Goal: Transaction & Acquisition: Register for event/course

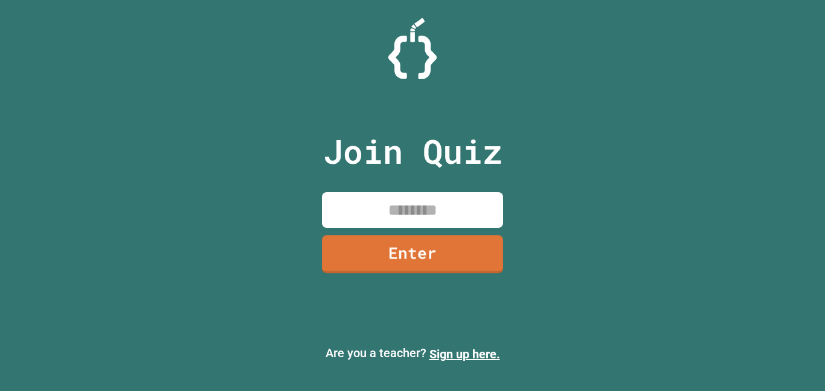
click at [409, 197] on input at bounding box center [412, 210] width 181 height 36
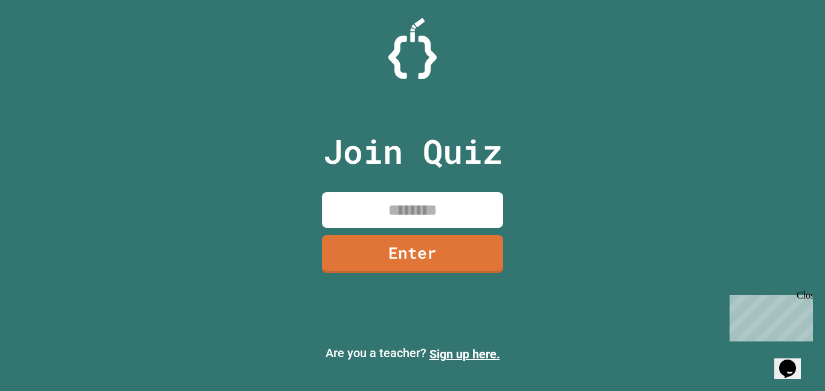
click at [413, 202] on input at bounding box center [412, 210] width 181 height 36
click at [786, 367] on icon "Opens Chat This icon Opens the chat window." at bounding box center [787, 368] width 19 height 19
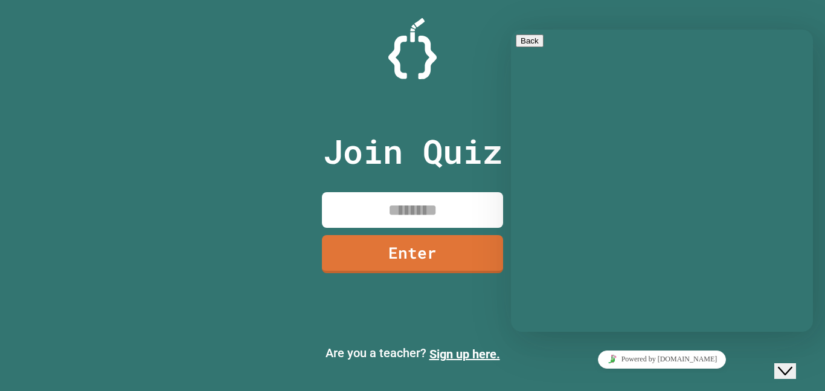
click at [786, 367] on icon "Close Chat This icon closes the chat window." at bounding box center [785, 371] width 15 height 15
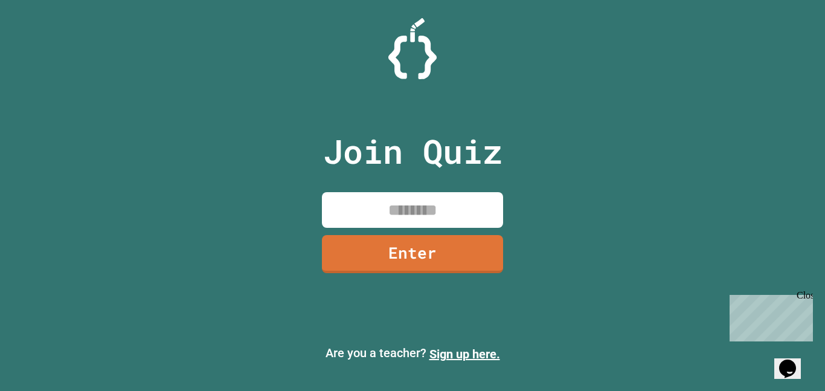
click at [807, 296] on div "Close" at bounding box center [804, 297] width 15 height 15
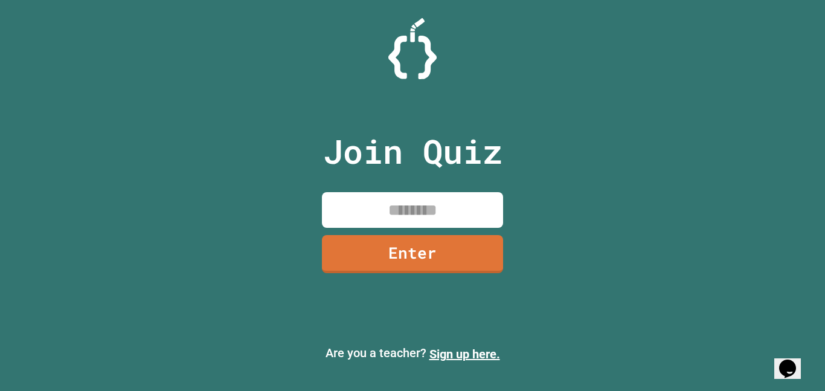
click at [789, 361] on icon "Chat widget" at bounding box center [788, 369] width 17 height 18
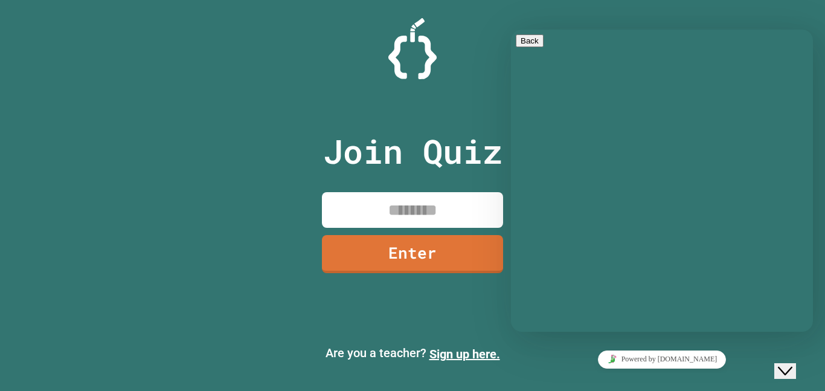
click at [780, 347] on div "Close Chat This icon closes the chat window." at bounding box center [794, 347] width 29 height 0
click at [793, 364] on icon "Close Chat This icon closes the chat window." at bounding box center [785, 371] width 15 height 15
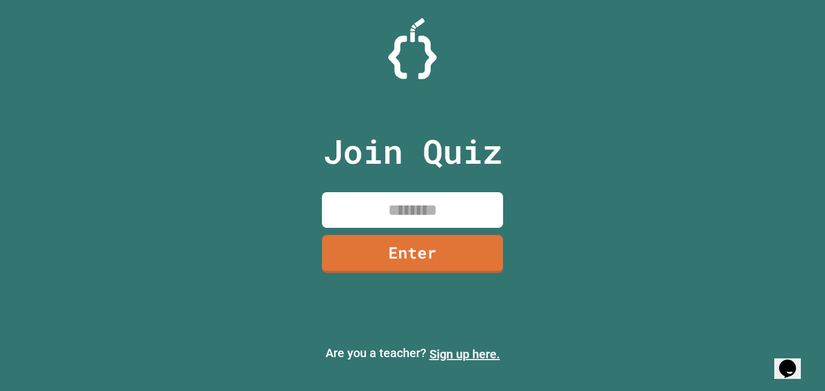
click at [436, 354] on link "Sign up here." at bounding box center [465, 354] width 71 height 15
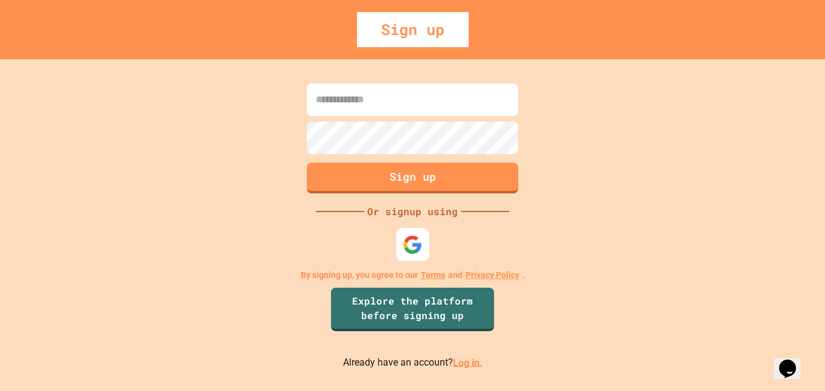
click at [412, 244] on img at bounding box center [413, 244] width 20 height 20
click at [413, 241] on img at bounding box center [413, 244] width 20 height 20
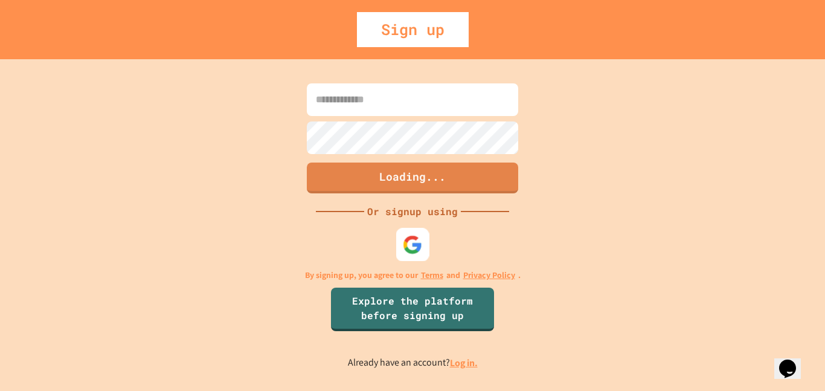
click at [403, 246] on img at bounding box center [413, 244] width 20 height 20
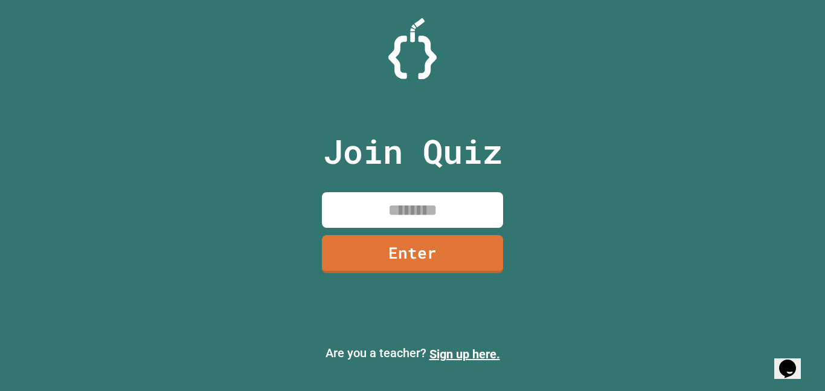
click at [445, 211] on input at bounding box center [412, 210] width 181 height 36
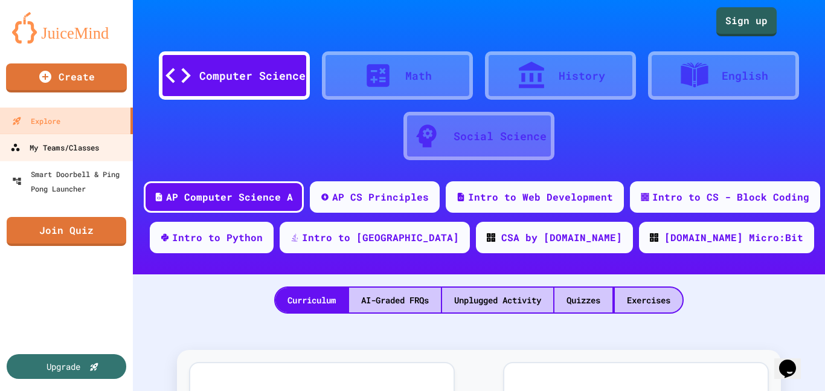
click at [46, 149] on div "My Teams/Classes" at bounding box center [54, 147] width 89 height 15
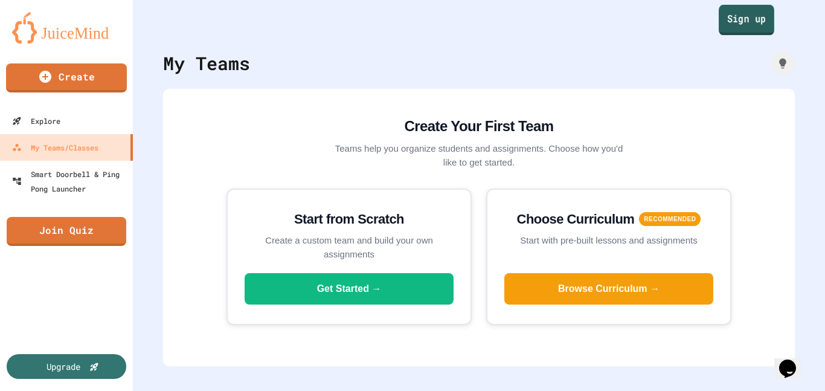
click at [751, 24] on link "Sign up" at bounding box center [747, 20] width 56 height 30
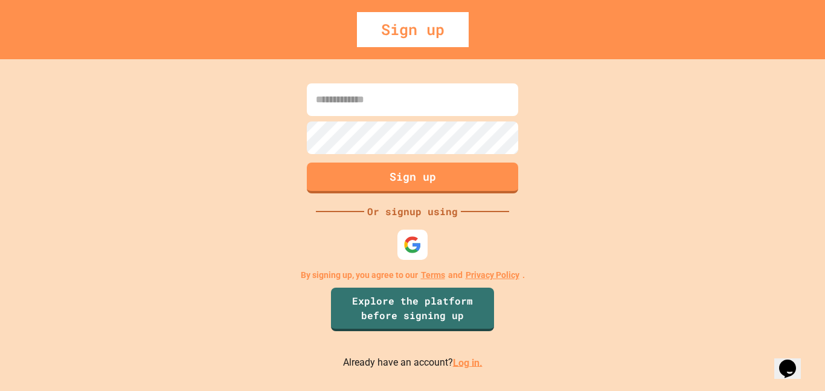
click at [427, 107] on input at bounding box center [413, 99] width 212 height 33
type input "*"
type input "**********"
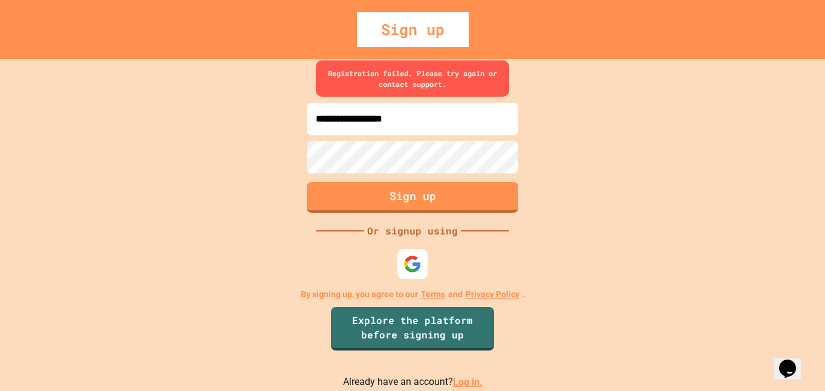
click at [386, 44] on div "Sign up" at bounding box center [413, 29] width 112 height 35
click at [373, 28] on div "Sign up" at bounding box center [413, 29] width 112 height 35
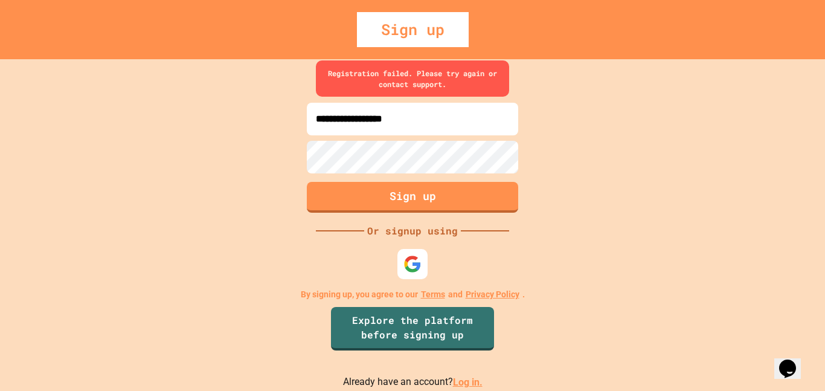
click at [373, 28] on div "Sign up" at bounding box center [413, 29] width 112 height 35
click at [369, 28] on div "Sign up" at bounding box center [413, 29] width 112 height 35
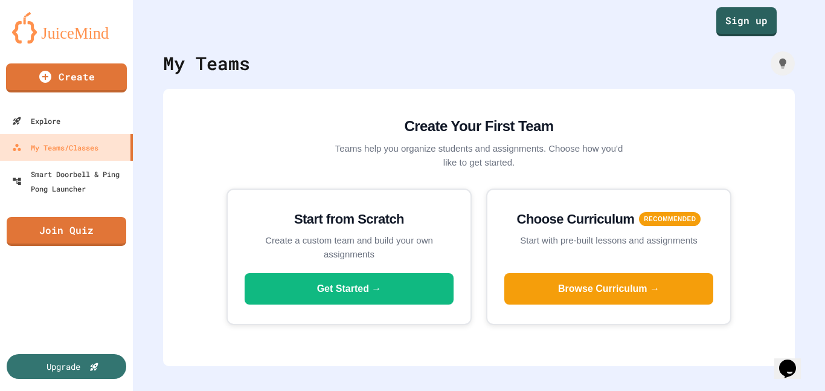
click at [144, 62] on div "My Teams Create Your First Team Teams help you organize students and assignment…" at bounding box center [479, 195] width 693 height 391
click at [263, 97] on div "Create Your First Team Teams help you organize students and assignments. Choose…" at bounding box center [479, 227] width 632 height 277
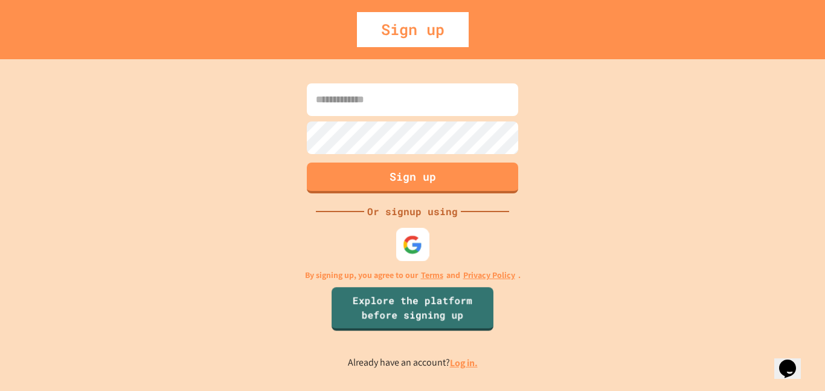
click at [413, 246] on img at bounding box center [413, 244] width 20 height 20
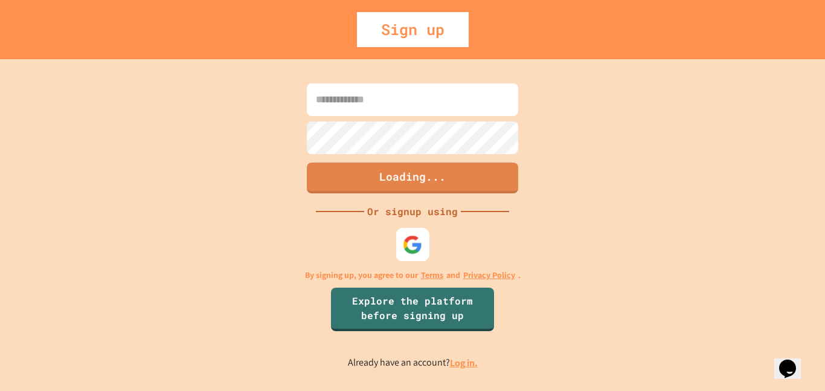
click at [404, 244] on img at bounding box center [413, 244] width 20 height 20
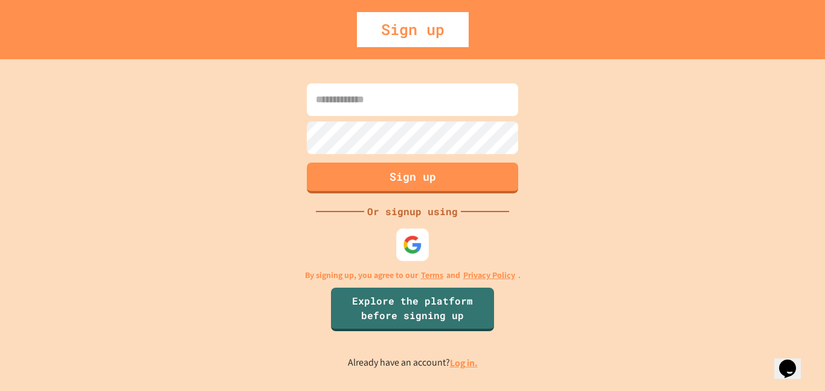
click at [421, 251] on img at bounding box center [412, 243] width 19 height 19
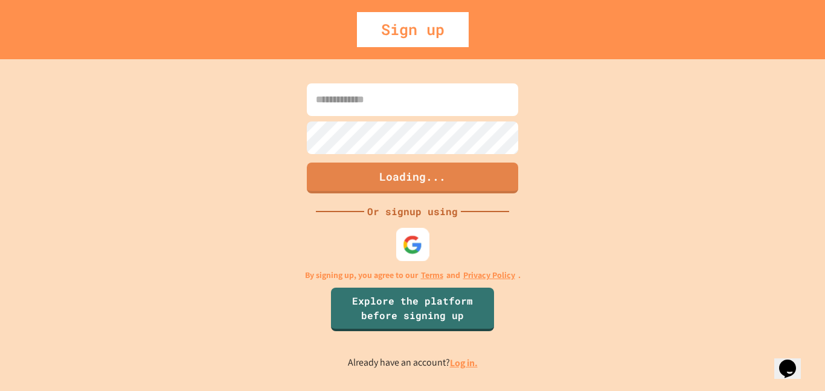
click at [410, 242] on img at bounding box center [413, 244] width 20 height 20
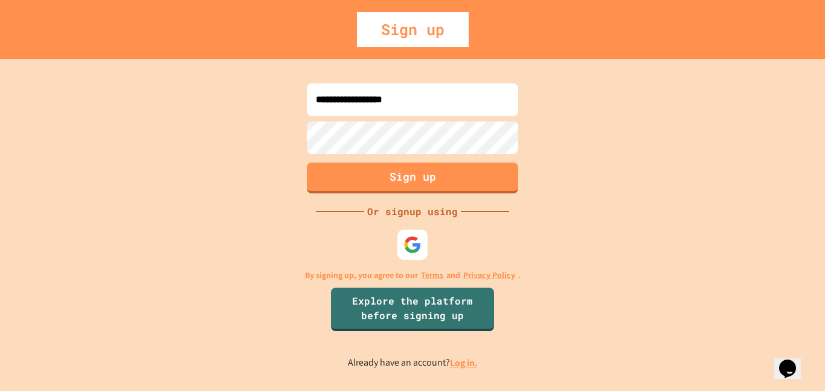
type input "**********"
click at [381, 176] on button "Sign up" at bounding box center [413, 176] width 216 height 31
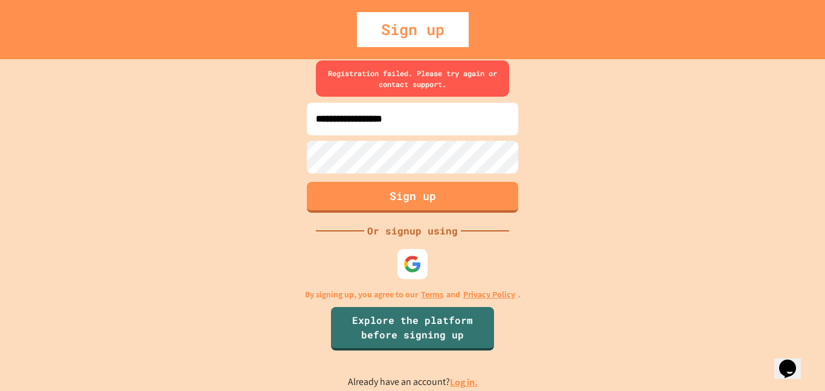
click at [464, 386] on link "Log in." at bounding box center [464, 382] width 28 height 13
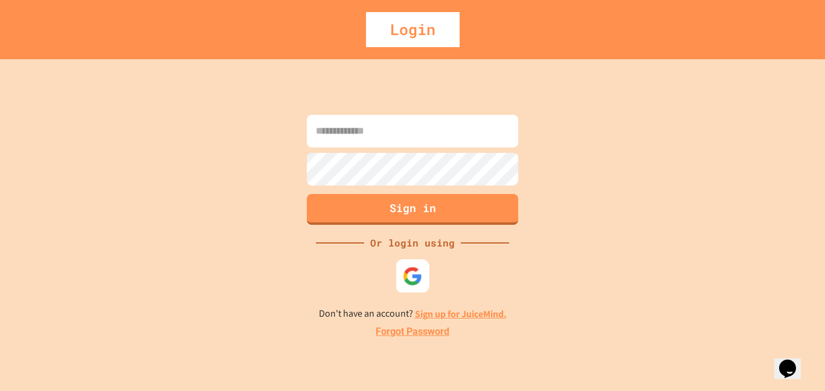
click at [416, 275] on img at bounding box center [413, 276] width 20 height 20
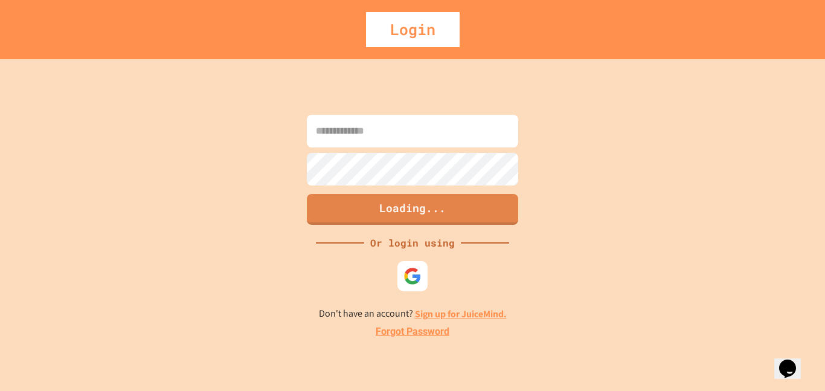
click at [414, 147] on div at bounding box center [413, 148] width 218 height 2
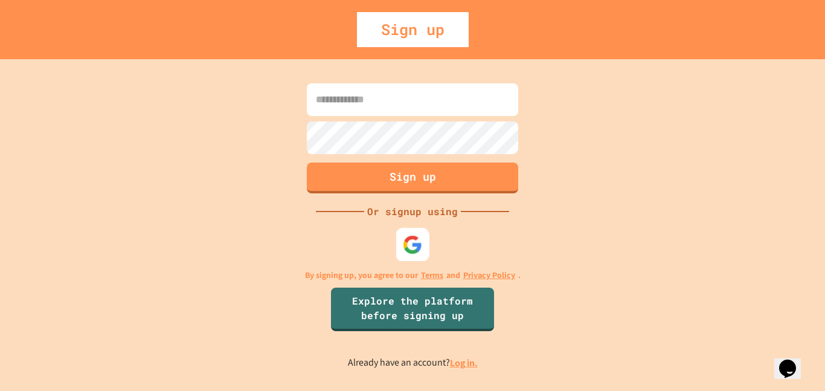
click at [409, 245] on img at bounding box center [413, 244] width 20 height 20
